Goal: Find contact information: Find contact information

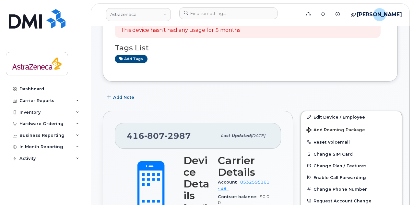
scroll to position [67, 0]
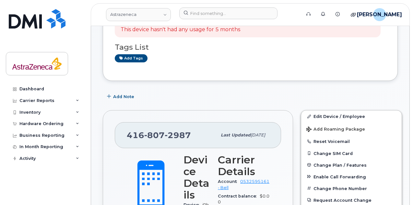
click at [159, 138] on span "807" at bounding box center [154, 135] width 20 height 10
copy span "416 807 2987"
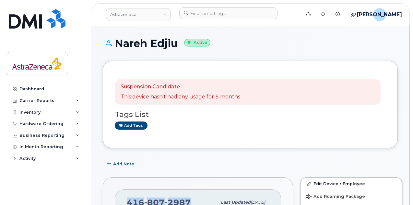
scroll to position [84, 0]
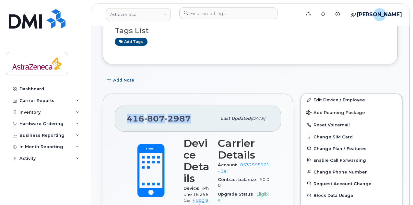
copy span "416 807 2987"
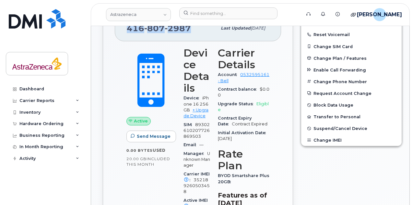
scroll to position [0, 0]
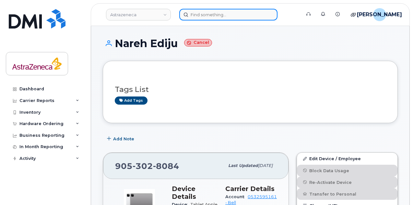
click at [213, 12] on input at bounding box center [228, 15] width 98 height 12
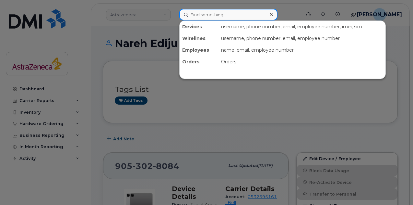
click at [200, 16] on input at bounding box center [228, 15] width 98 height 12
click at [198, 16] on input at bounding box center [228, 15] width 98 height 12
paste input "4168849788"
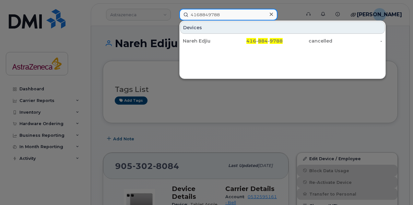
type input "4168849788"
